Goal: Navigation & Orientation: Understand site structure

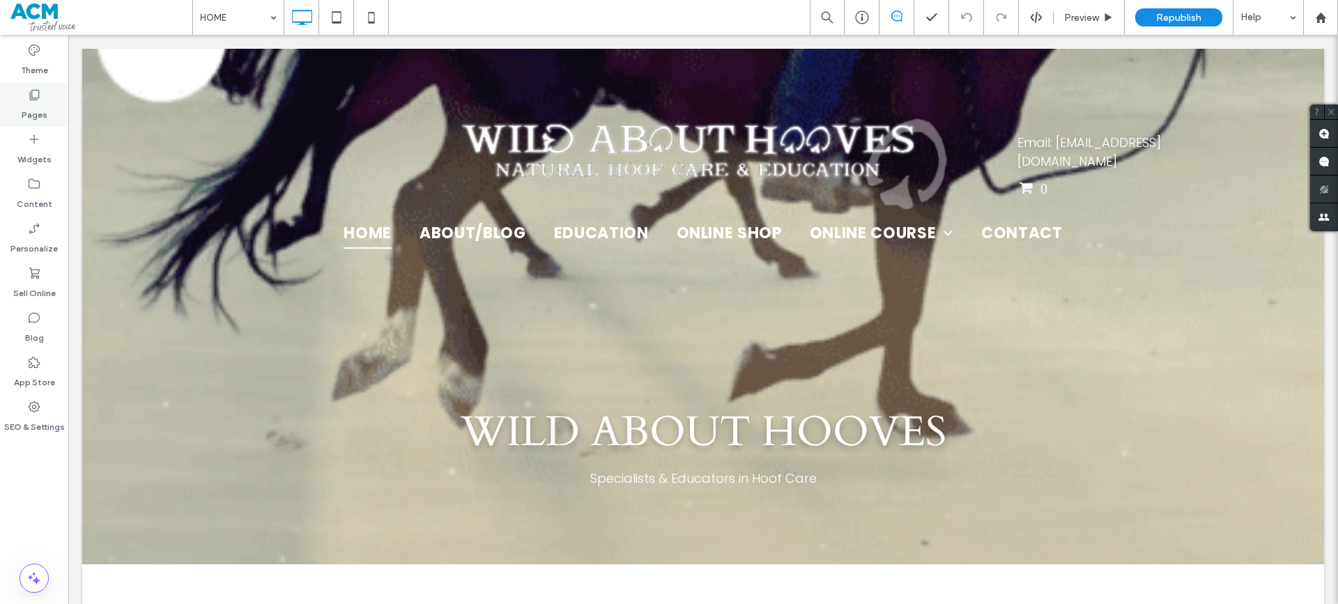
click at [38, 103] on label "Pages" at bounding box center [35, 112] width 26 height 20
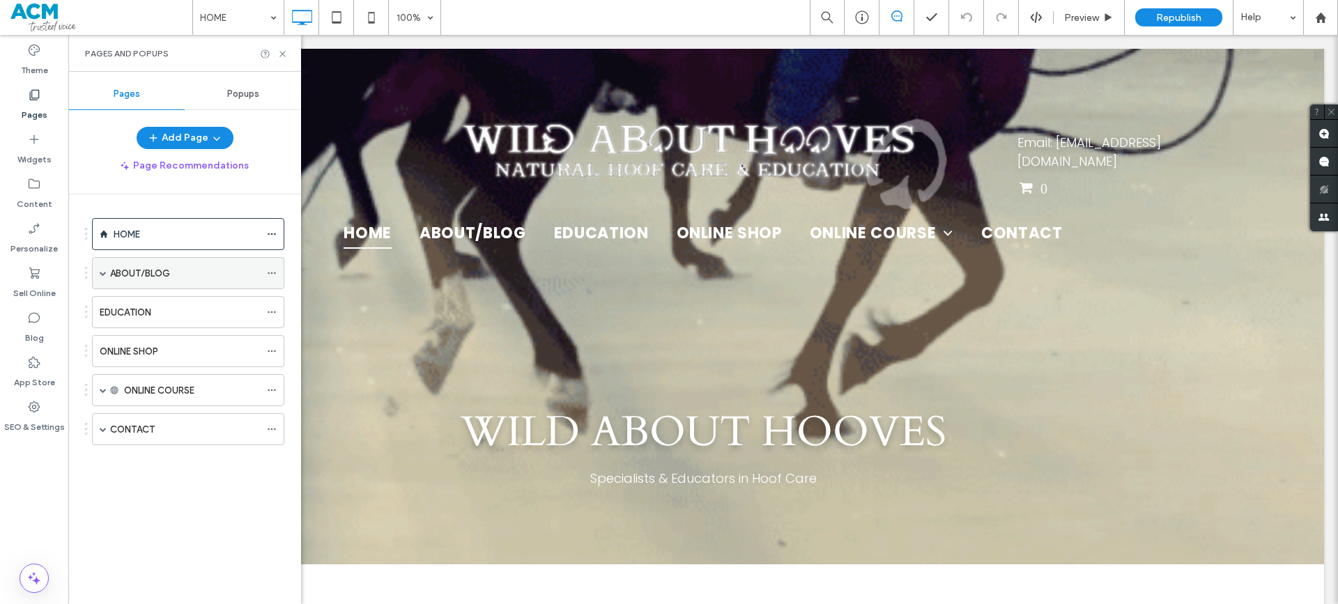
click at [128, 276] on label "ABOUT/BLOG" at bounding box center [140, 273] width 60 height 24
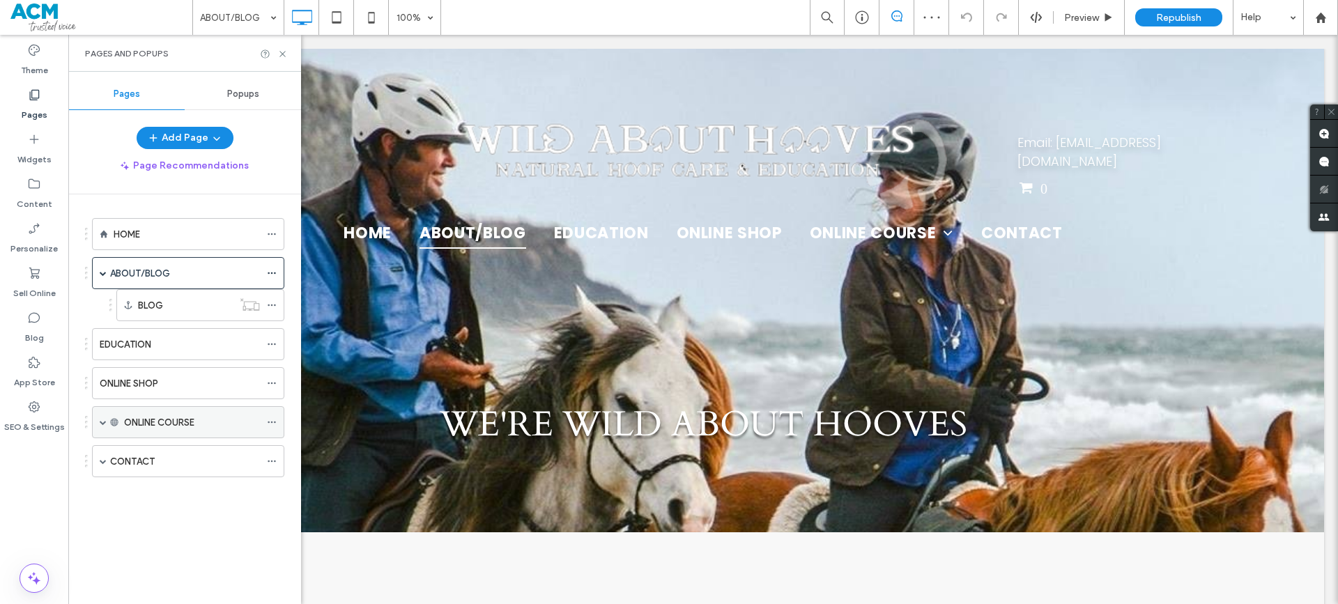
click at [105, 428] on span at bounding box center [103, 422] width 7 height 31
click at [116, 526] on label "CONTACT" at bounding box center [132, 526] width 45 height 24
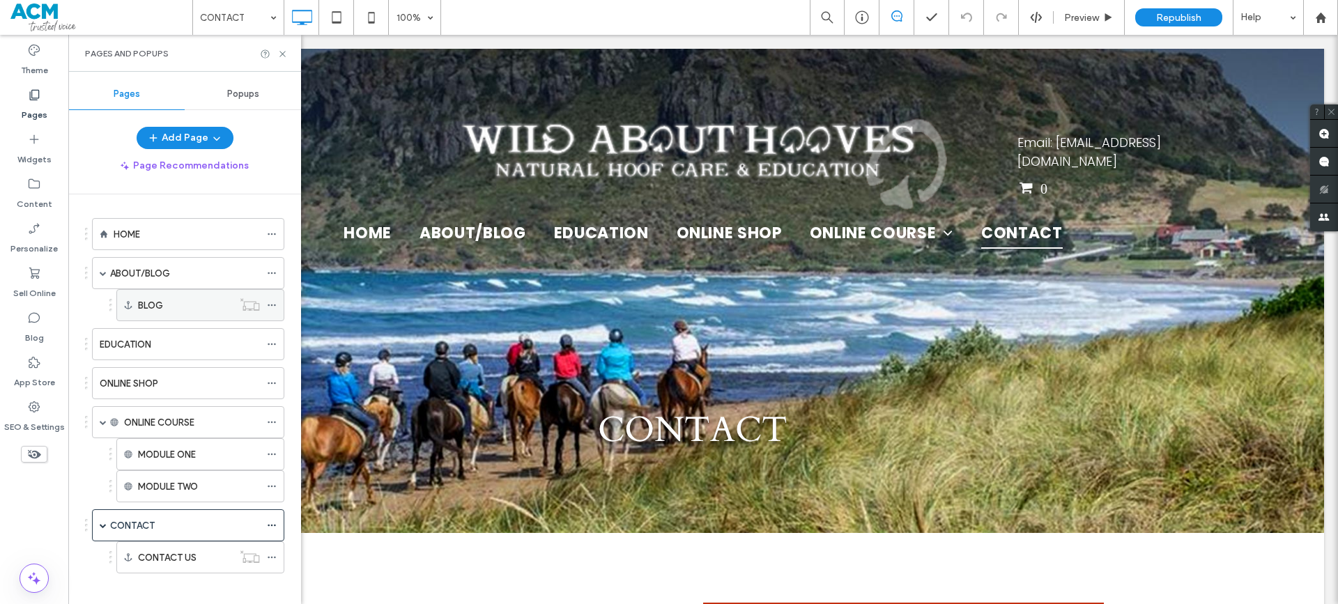
scroll to position [11, 0]
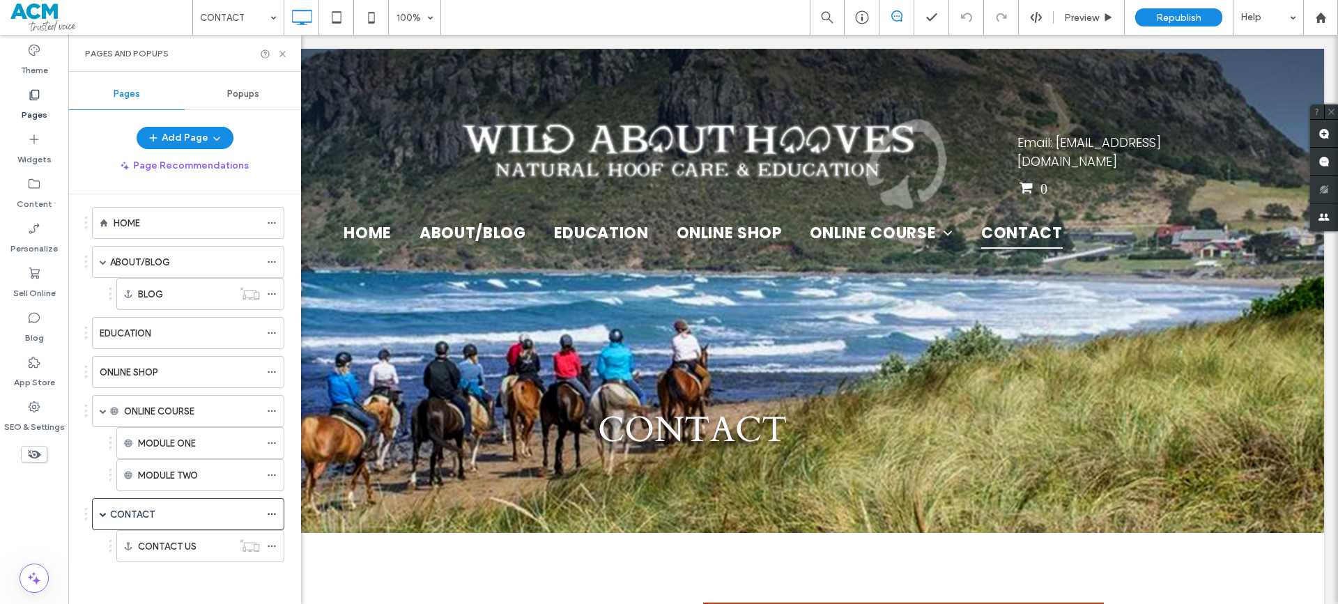
click at [254, 93] on span "Popups" at bounding box center [243, 94] width 32 height 11
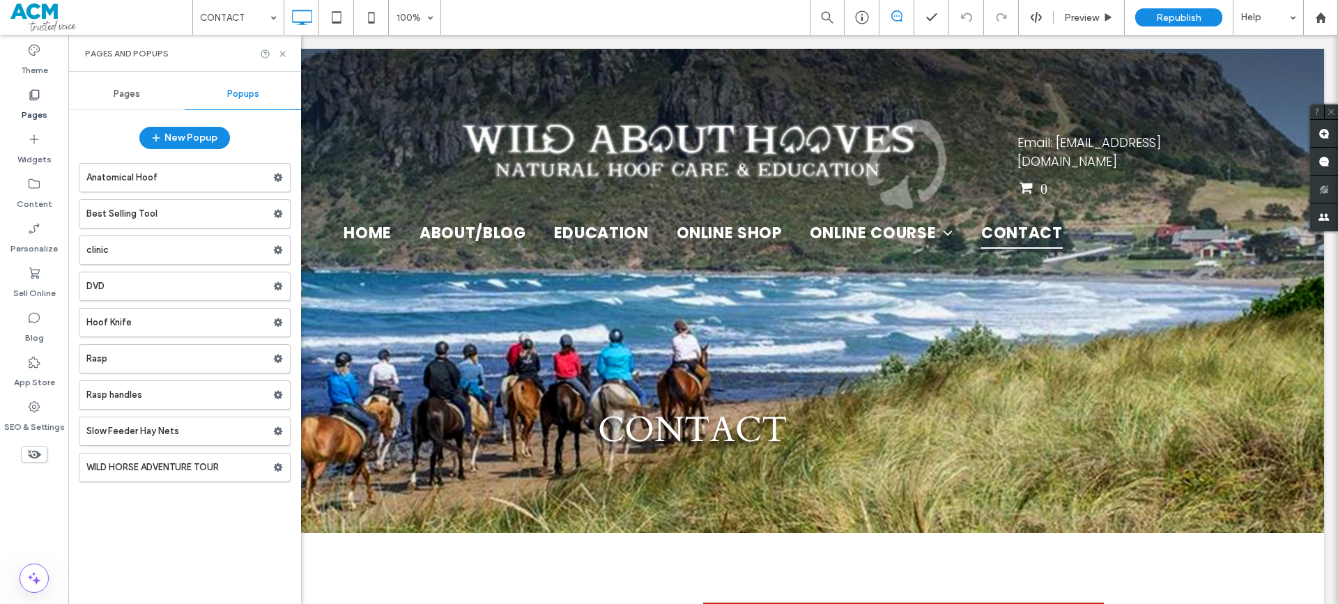
click at [122, 93] on span "Pages" at bounding box center [127, 94] width 26 height 11
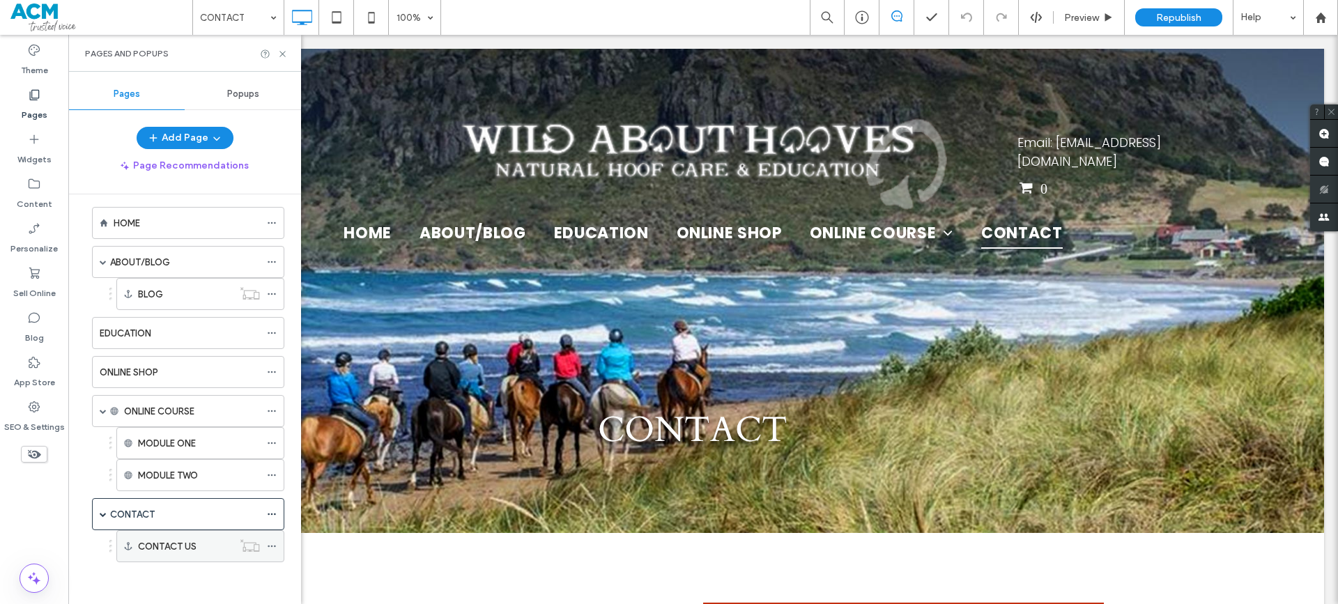
click at [269, 546] on use at bounding box center [272, 547] width 8 height 2
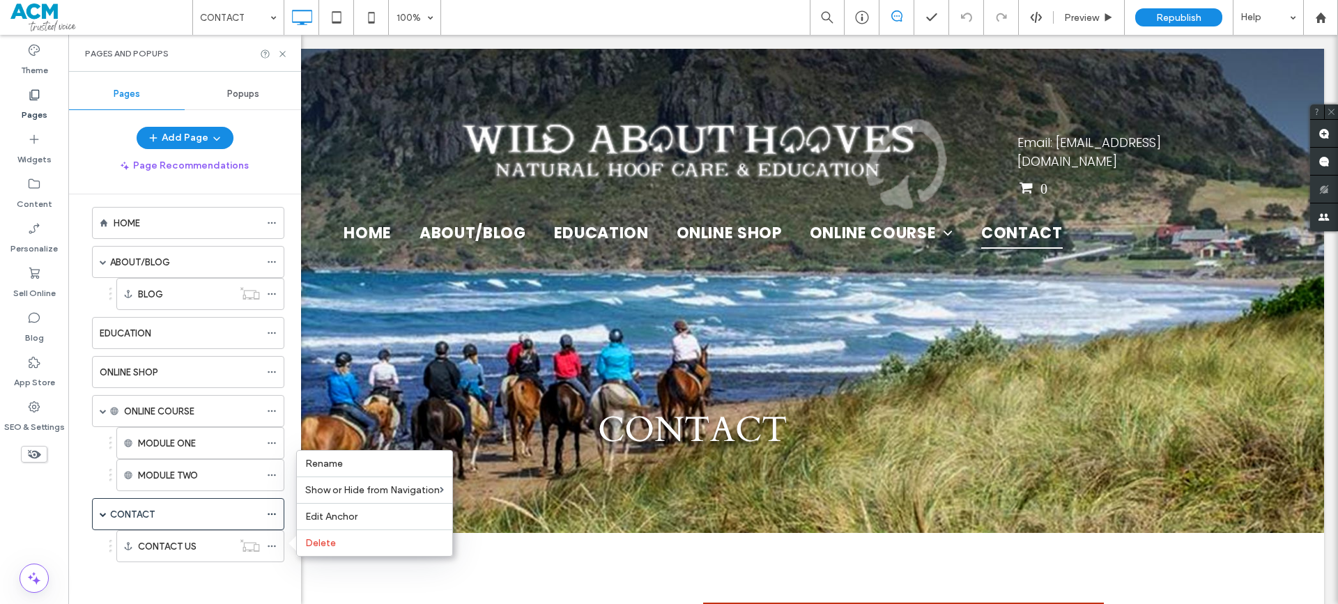
click at [176, 567] on div "HOME ABOUT/BLOG BLOG EDUCATION ONLINE SHOP ONLINE COURSE MODULE ONE MODULE TWO …" at bounding box center [180, 389] width 210 height 379
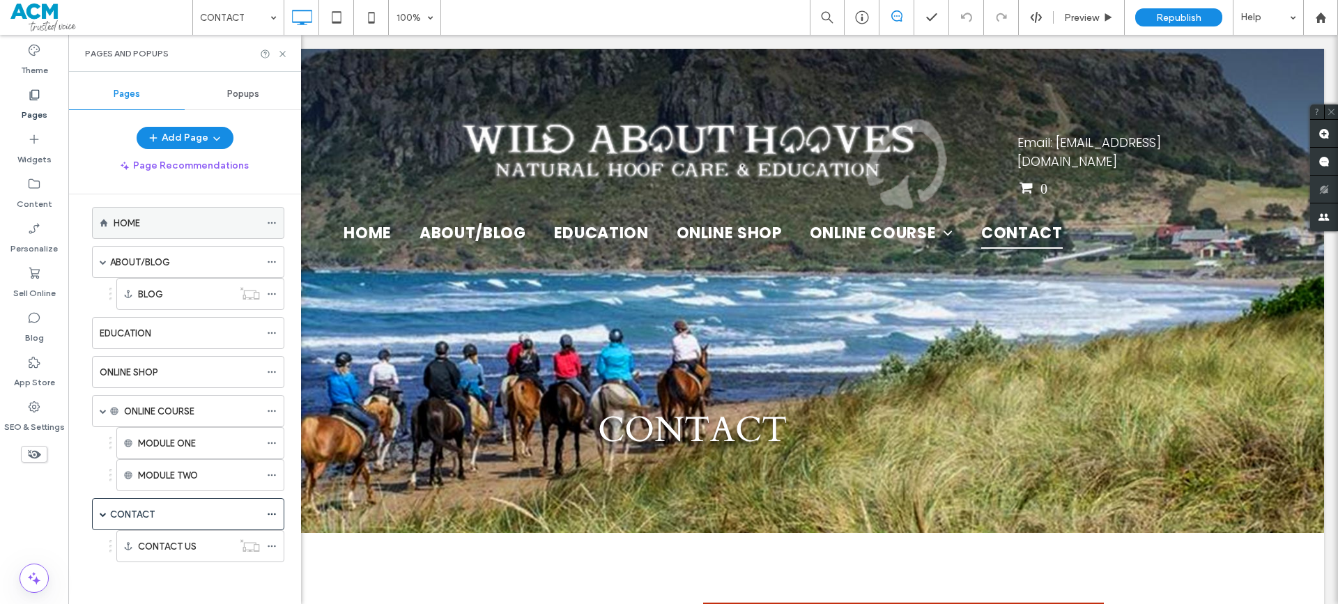
click at [265, 222] on div "HOME" at bounding box center [188, 223] width 192 height 32
click at [266, 223] on div "HOME" at bounding box center [188, 223] width 192 height 32
click at [249, 91] on span "Popups" at bounding box center [243, 94] width 32 height 11
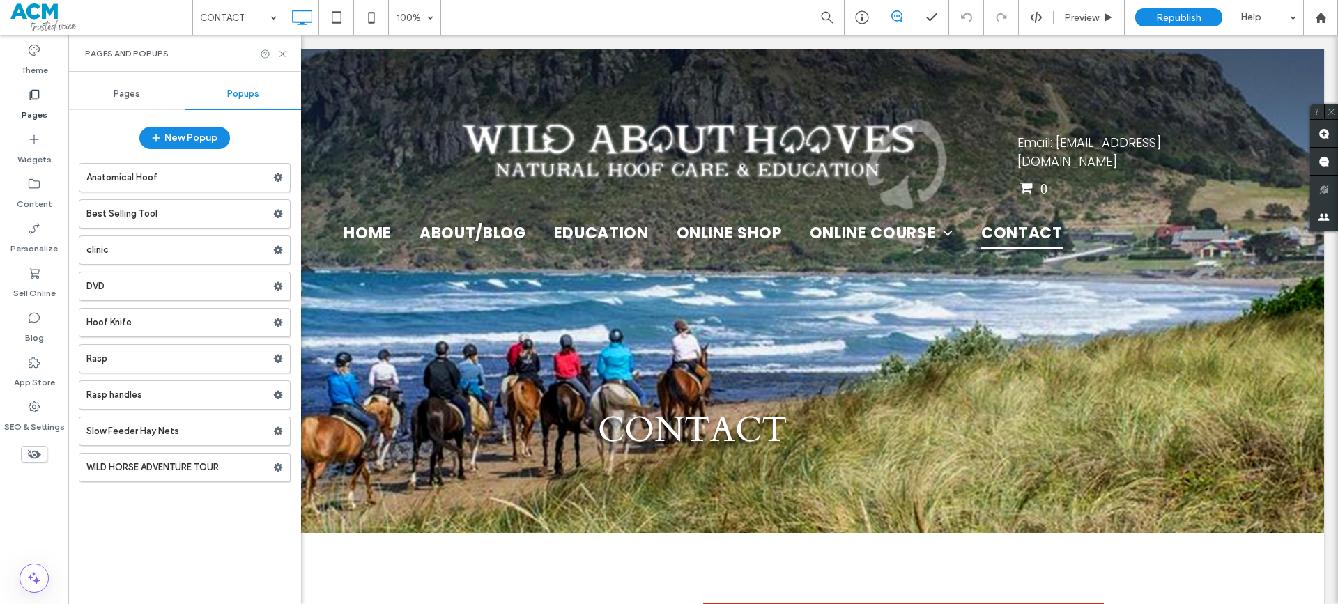
click at [121, 97] on span "Pages" at bounding box center [127, 94] width 26 height 11
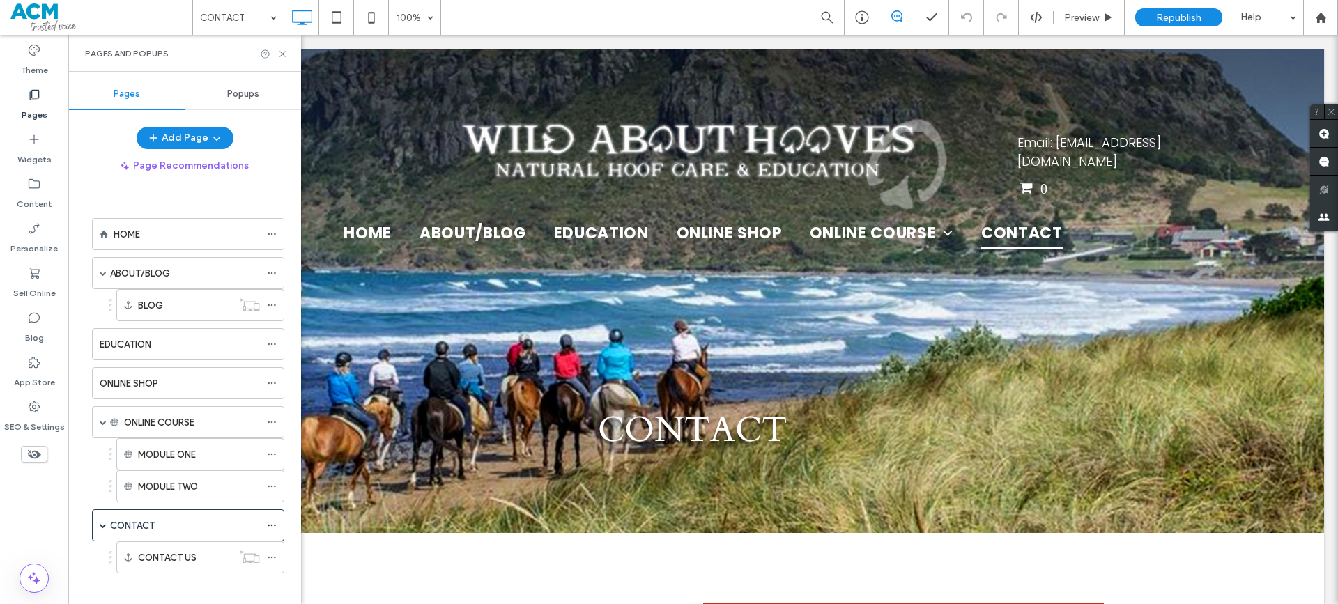
click at [123, 89] on span "Pages" at bounding box center [127, 94] width 26 height 11
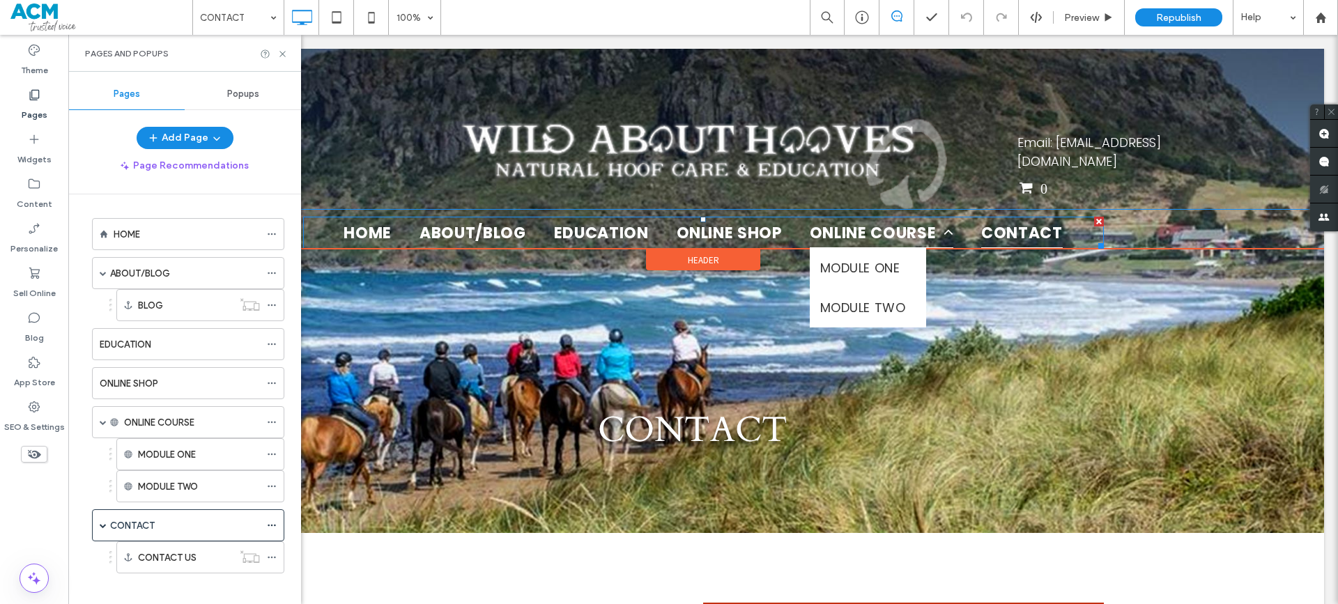
click at [835, 228] on span "ONLINE COURSE" at bounding box center [882, 233] width 144 height 32
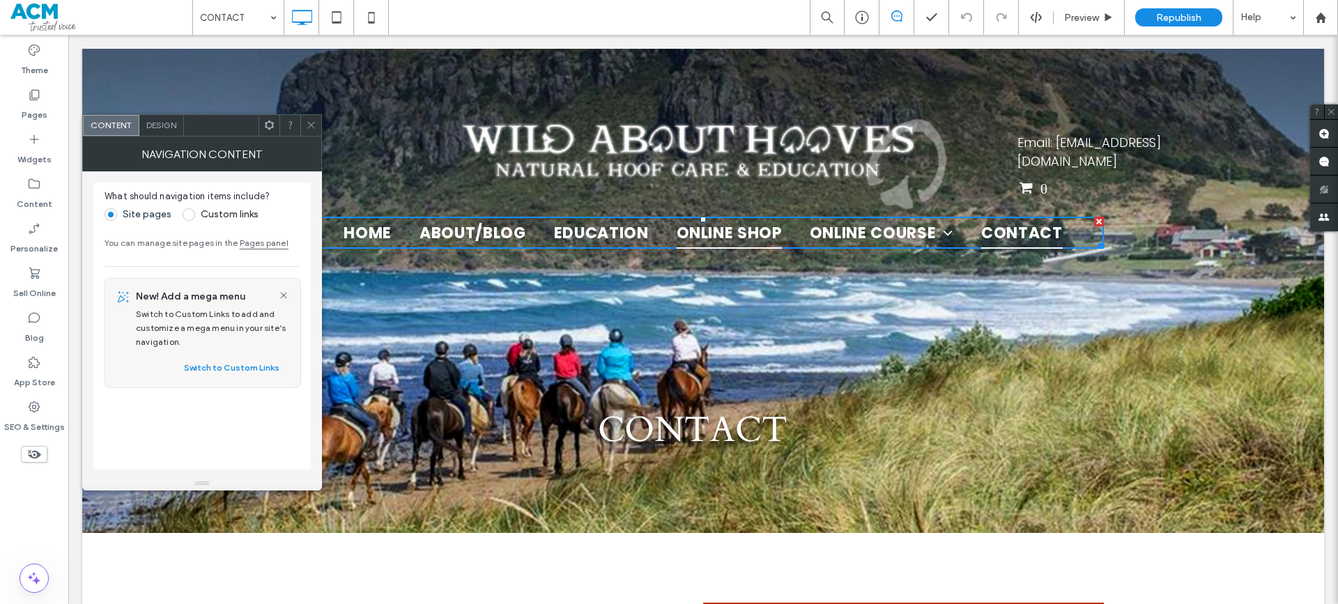
click at [736, 235] on span "ONLINE SHOP" at bounding box center [729, 233] width 105 height 32
click at [314, 125] on icon at bounding box center [311, 125] width 10 height 10
